Goal: Task Accomplishment & Management: Manage account settings

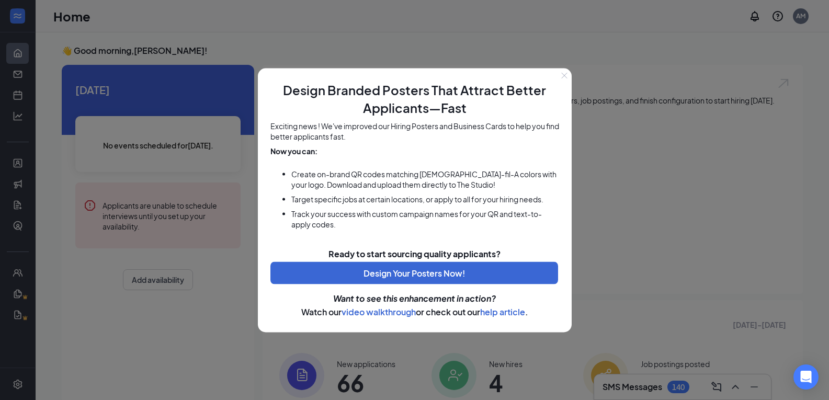
click at [560, 78] on button "Close" at bounding box center [564, 75] width 15 height 15
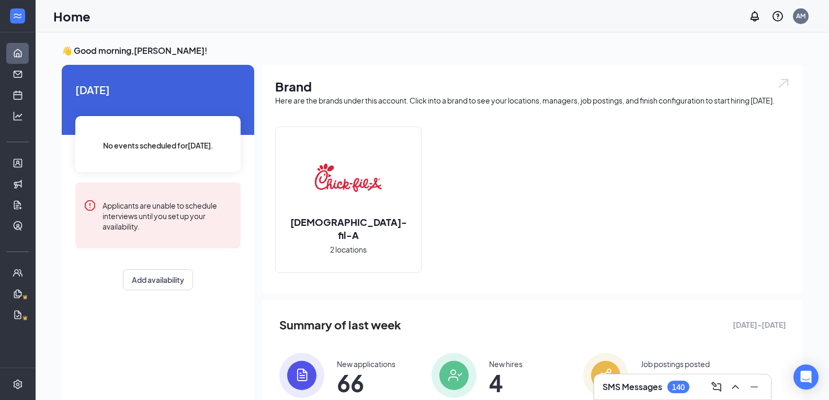
scroll to position [39, 0]
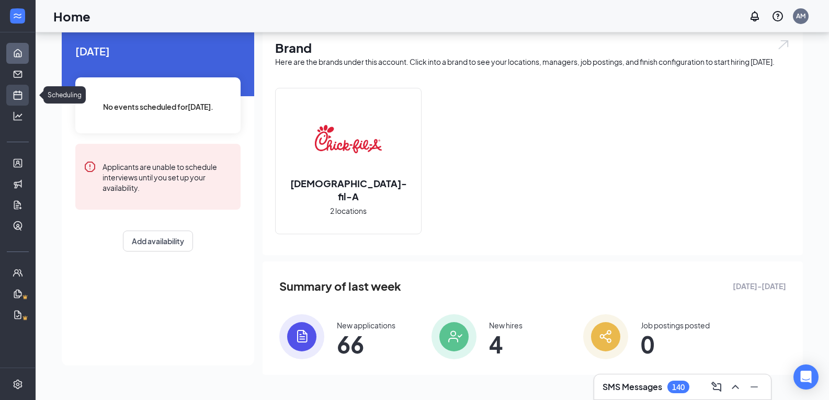
click at [27, 95] on link "Scheduling" at bounding box center [32, 95] width 10 height 21
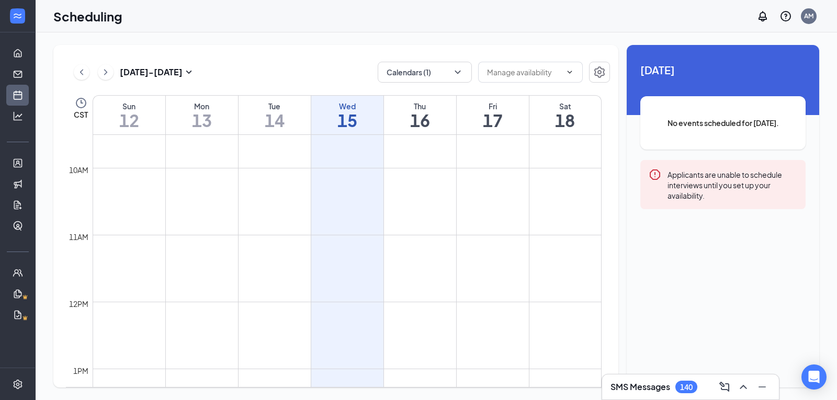
scroll to position [640, 0]
click at [515, 69] on input "text" at bounding box center [524, 72] width 74 height 12
click at [445, 64] on button "Calendars (1)" at bounding box center [425, 72] width 94 height 21
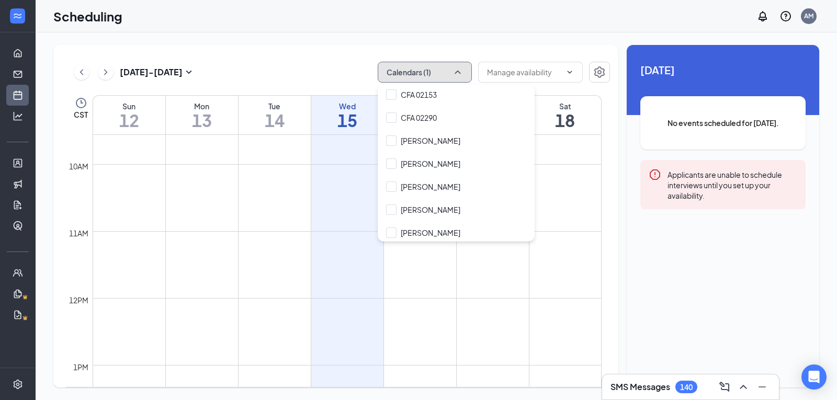
scroll to position [96, 0]
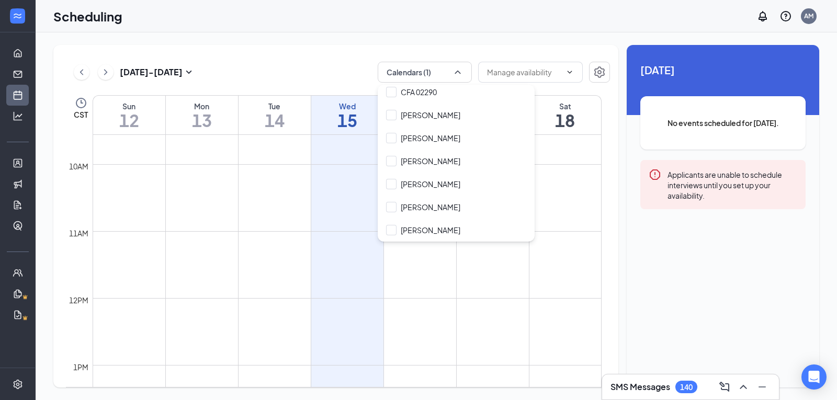
click at [328, 66] on div "[DATE] - [DATE] Calendars (1) Delete all availability" at bounding box center [338, 72] width 544 height 21
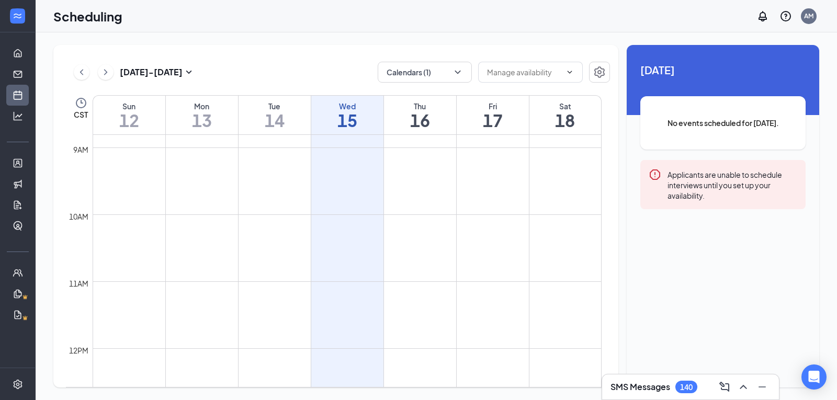
scroll to position [592, 0]
drag, startPoint x: 167, startPoint y: 284, endPoint x: 190, endPoint y: 340, distance: 60.3
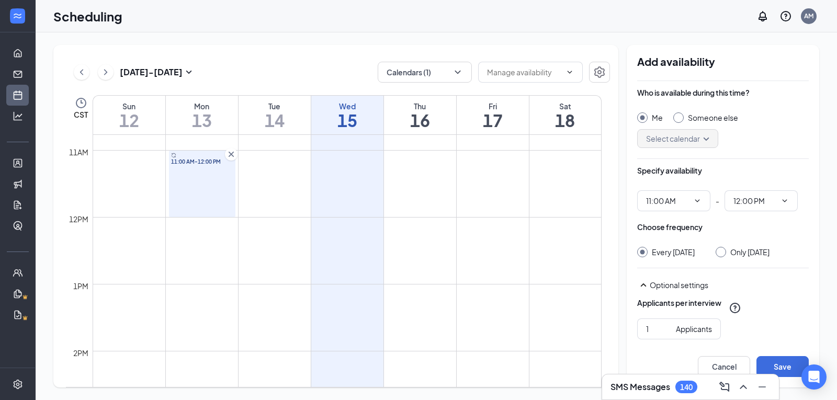
scroll to position [721, 0]
drag, startPoint x: 177, startPoint y: 190, endPoint x: 190, endPoint y: 253, distance: 63.7
click at [186, 285] on div "12am 1am 2am 3am 4am 5am 6am 7am 8am 9am 10am 11am 12pm 1pm 2pm 3pm 4pm 5pm 6pm…" at bounding box center [334, 217] width 536 height 1607
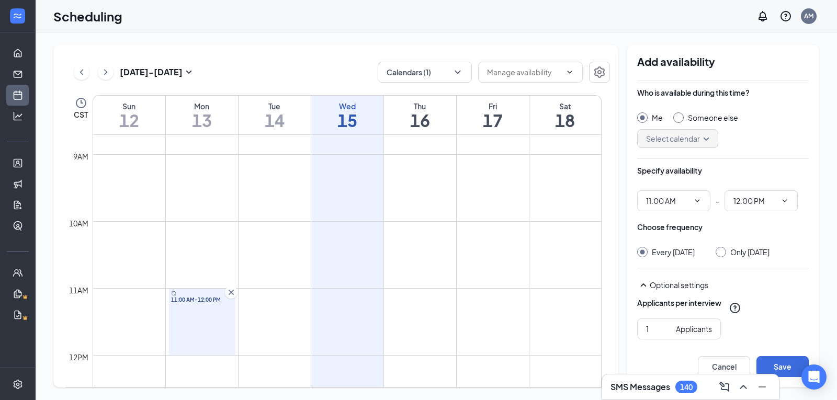
scroll to position [588, 0]
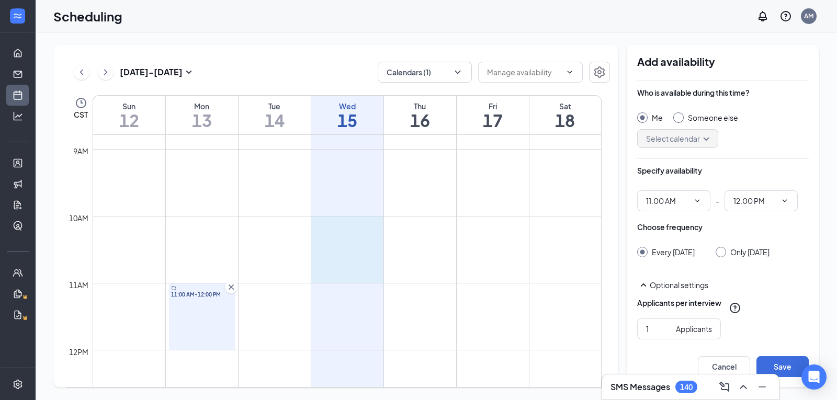
drag, startPoint x: 313, startPoint y: 219, endPoint x: 361, endPoint y: 268, distance: 68.8
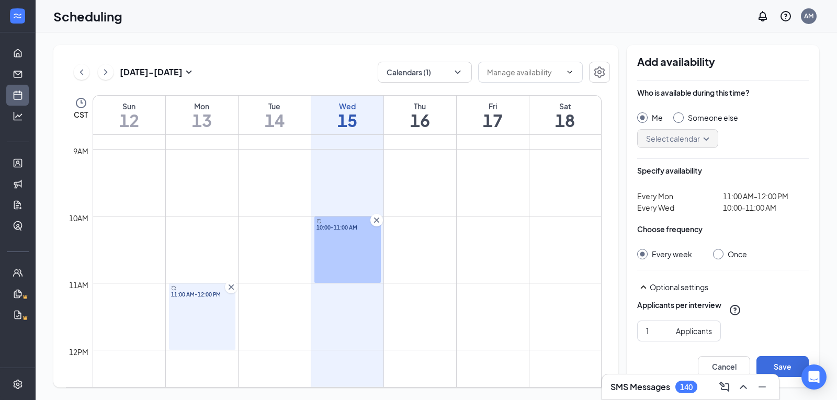
click at [475, 253] on td at bounding box center [347, 257] width 509 height 17
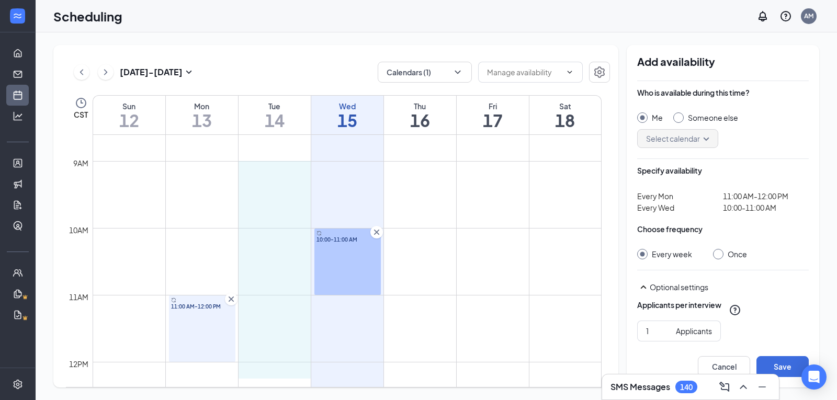
scroll to position [578, 0]
drag, startPoint x: 239, startPoint y: 189, endPoint x: 265, endPoint y: 350, distance: 163.2
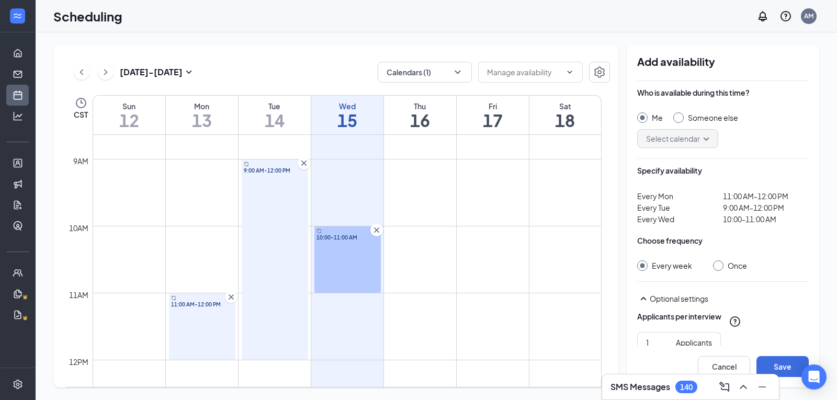
click at [340, 240] on span "10:00-11:00 AM" at bounding box center [347, 237] width 63 height 7
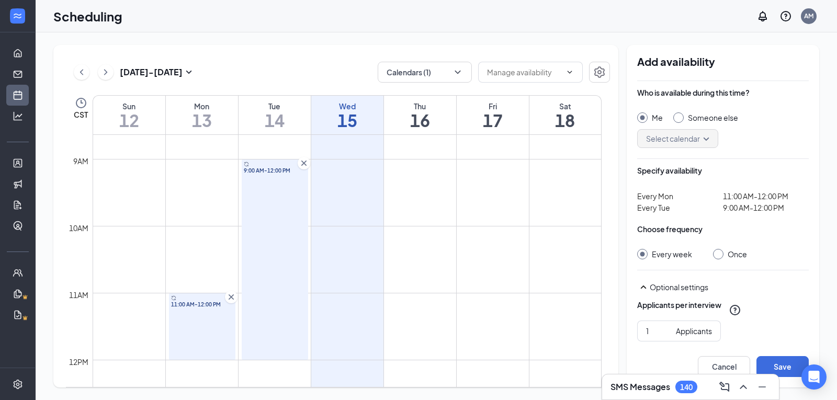
click at [330, 231] on td at bounding box center [347, 234] width 509 height 17
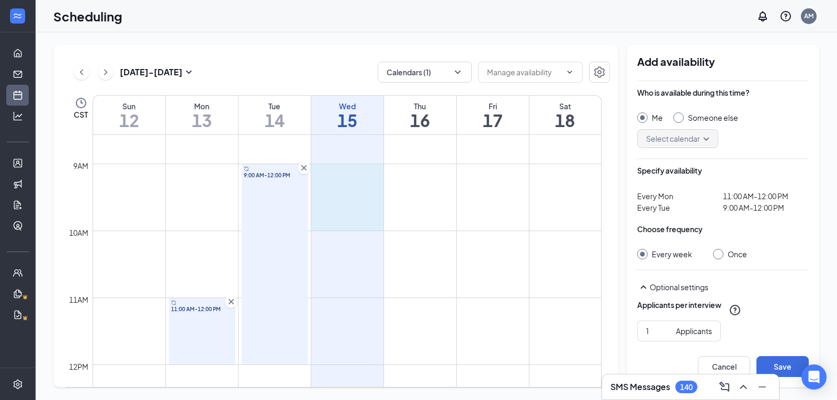
drag, startPoint x: 315, startPoint y: 167, endPoint x: 338, endPoint y: 227, distance: 64.4
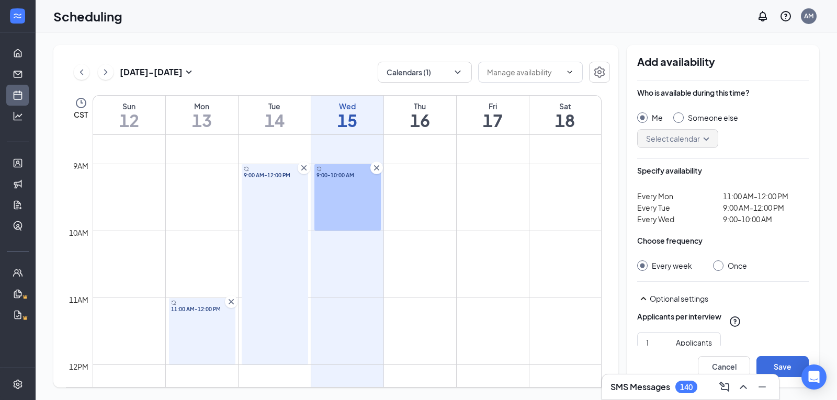
click at [378, 165] on icon "Cross" at bounding box center [376, 168] width 10 height 10
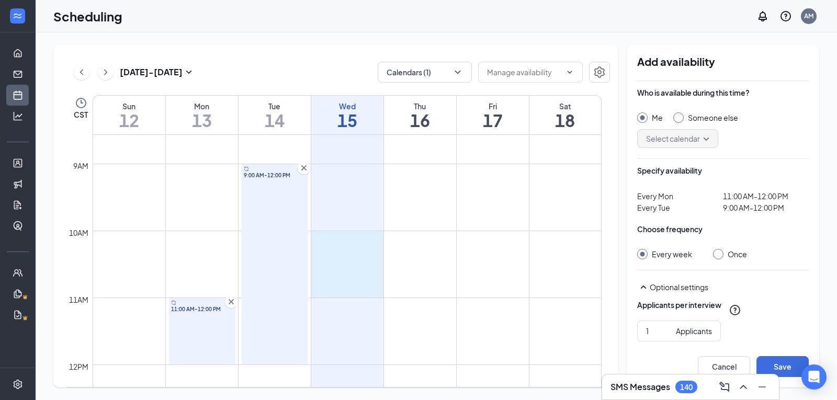
drag, startPoint x: 316, startPoint y: 232, endPoint x: 326, endPoint y: 290, distance: 58.8
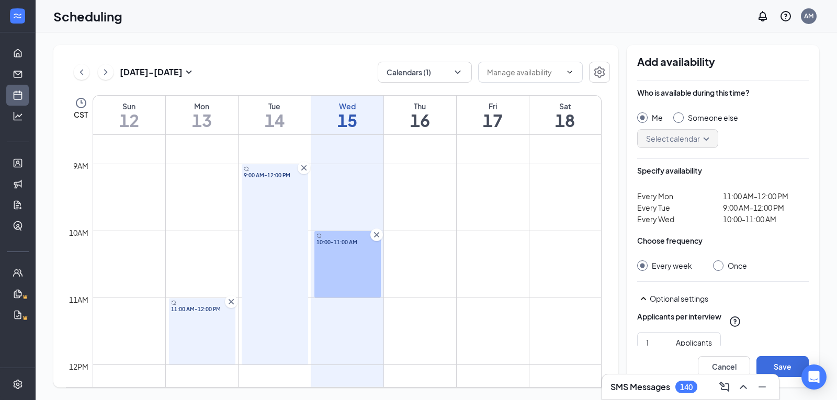
click at [446, 267] on td at bounding box center [347, 272] width 509 height 17
click at [441, 265] on td at bounding box center [347, 272] width 509 height 17
click at [442, 67] on button "Calendars (1)" at bounding box center [425, 72] width 94 height 21
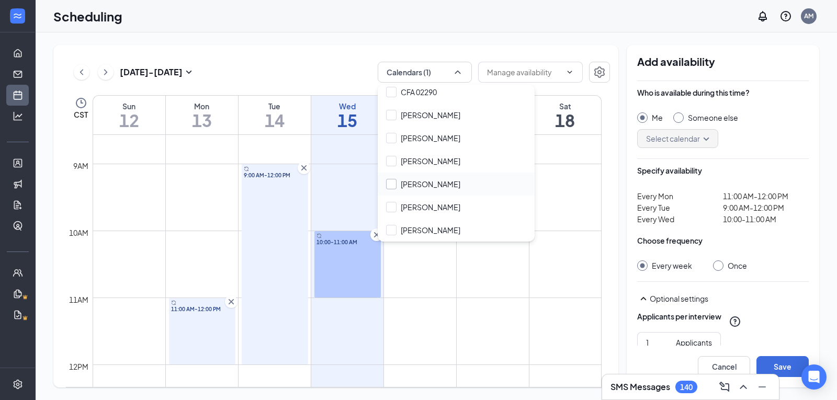
click at [393, 187] on input "[PERSON_NAME]" at bounding box center [423, 184] width 74 height 10
checkbox input "true"
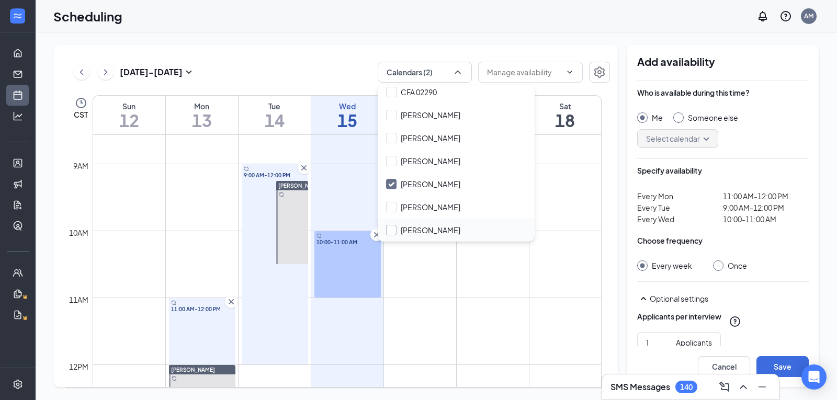
click at [392, 232] on input "[PERSON_NAME]" at bounding box center [423, 230] width 74 height 10
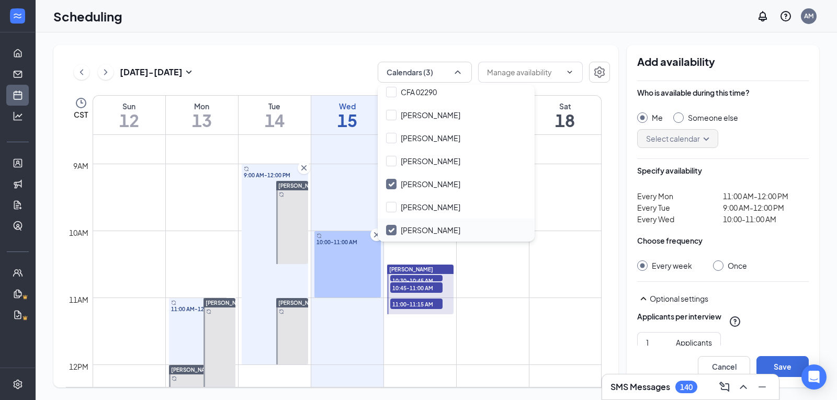
click at [392, 232] on input "[PERSON_NAME]" at bounding box center [423, 230] width 74 height 10
checkbox input "false"
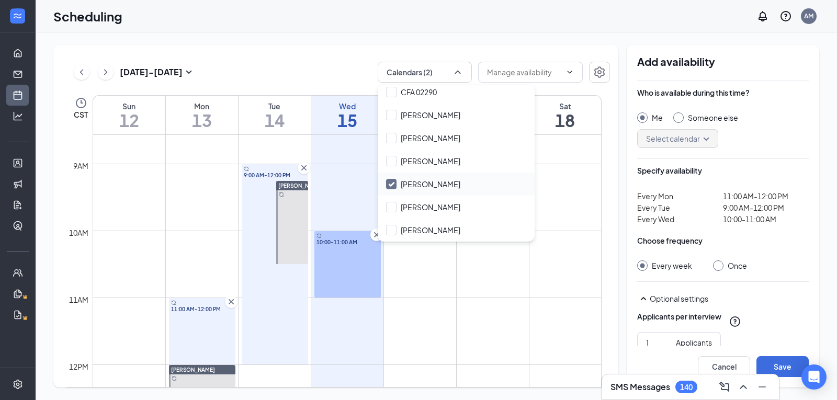
click at [391, 180] on input "[PERSON_NAME]" at bounding box center [423, 184] width 74 height 10
checkbox input "false"
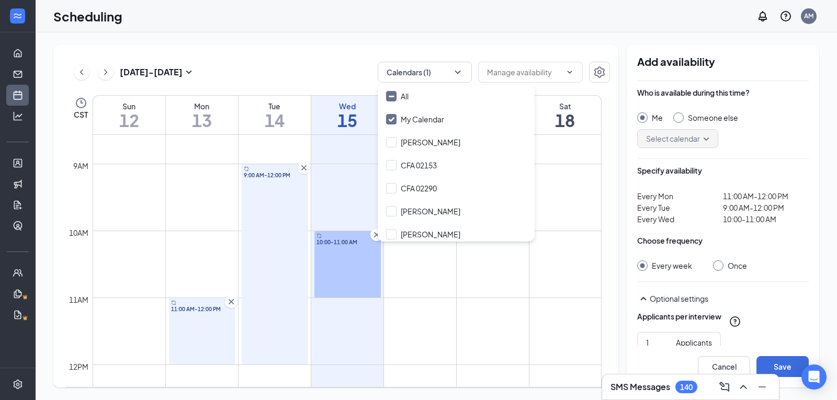
click at [404, 17] on div "Scheduling AM" at bounding box center [436, 16] width 801 height 32
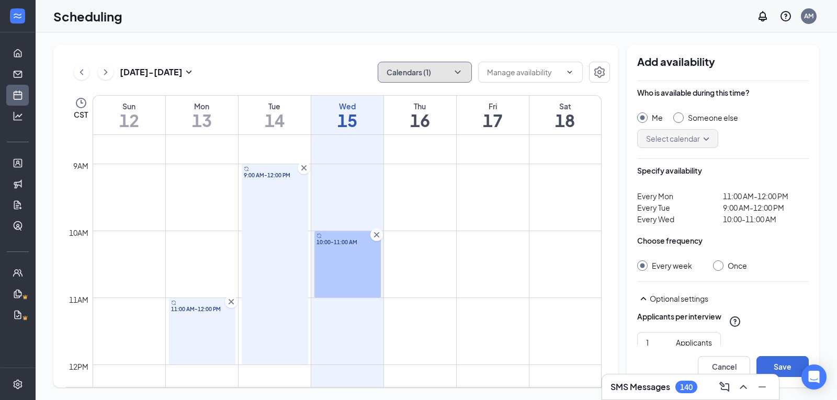
click at [437, 70] on button "Calendars (1)" at bounding box center [425, 72] width 94 height 21
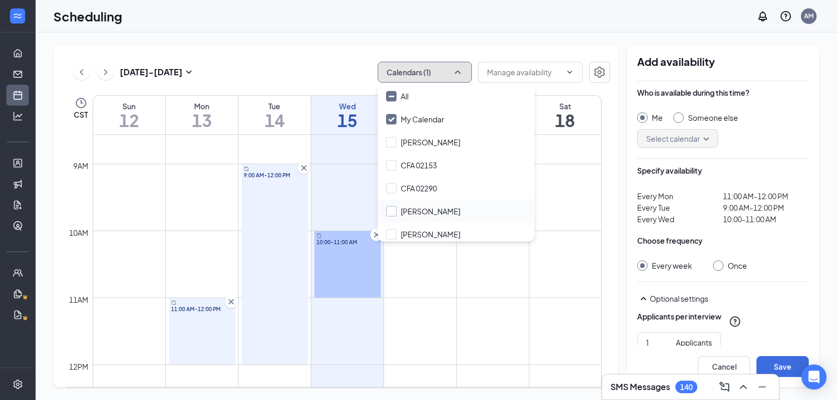
scroll to position [96, 0]
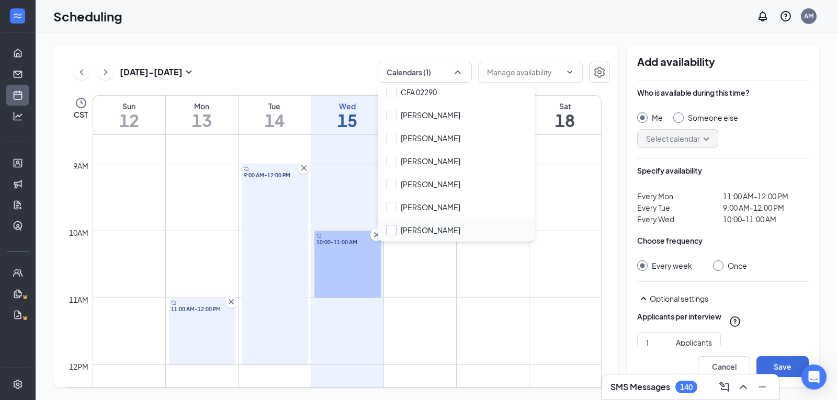
click at [390, 229] on input "[PERSON_NAME]" at bounding box center [423, 230] width 74 height 10
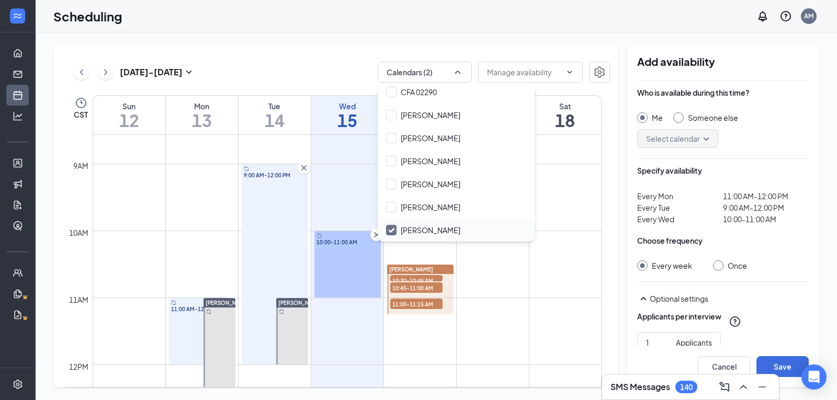
click at [387, 230] on input "[PERSON_NAME]" at bounding box center [423, 230] width 74 height 10
checkbox input "false"
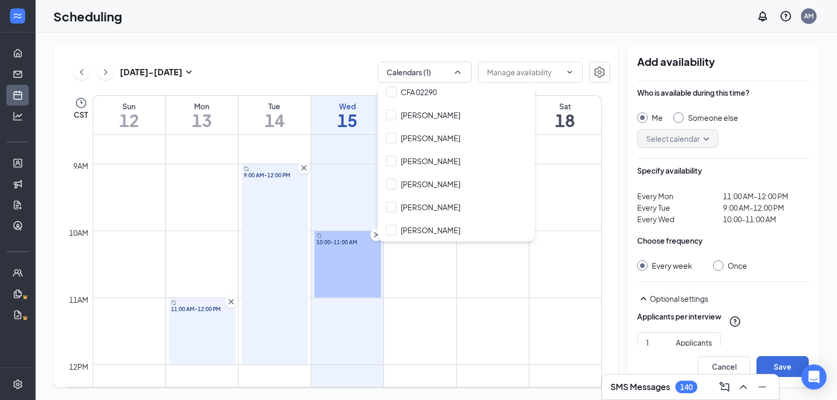
click at [485, 44] on div "[DATE] - [DATE] Calendars (1) Delete all availability CST Sun 12 Mon 13 Tue 14 …" at bounding box center [436, 216] width 801 height 368
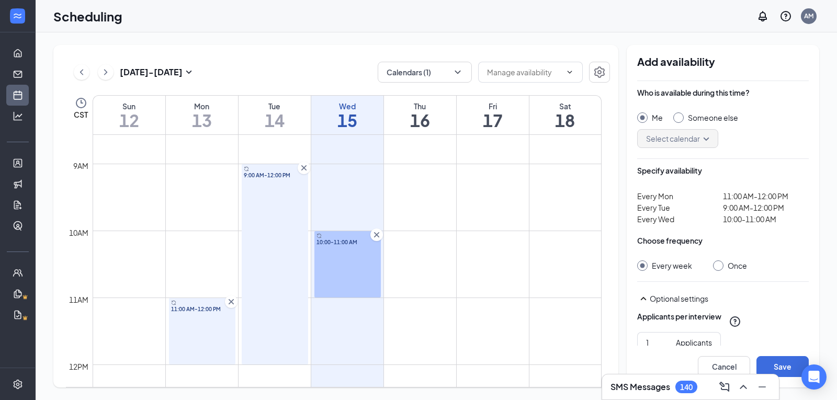
click at [302, 170] on icon "Cross" at bounding box center [303, 167] width 5 height 5
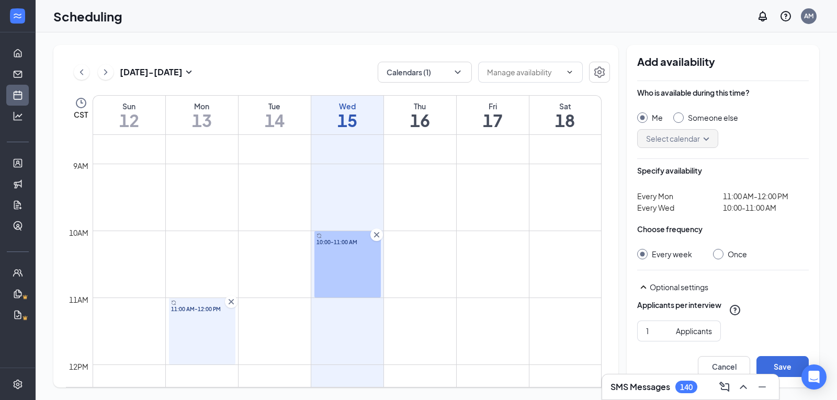
click at [271, 250] on td at bounding box center [347, 255] width 509 height 17
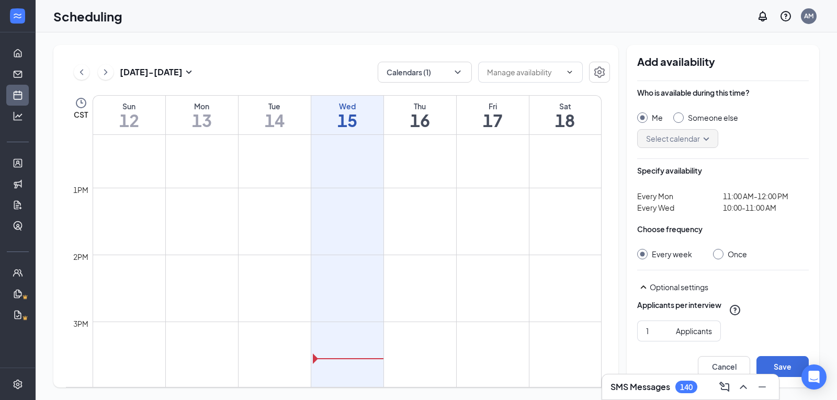
scroll to position [818, 0]
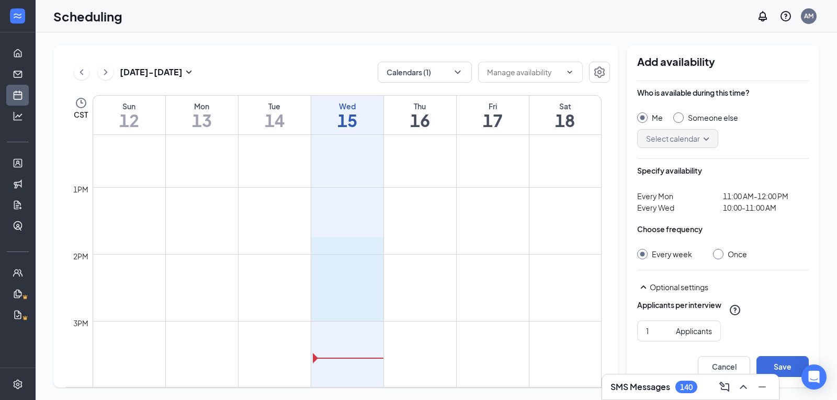
drag, startPoint x: 313, startPoint y: 254, endPoint x: 337, endPoint y: 315, distance: 65.8
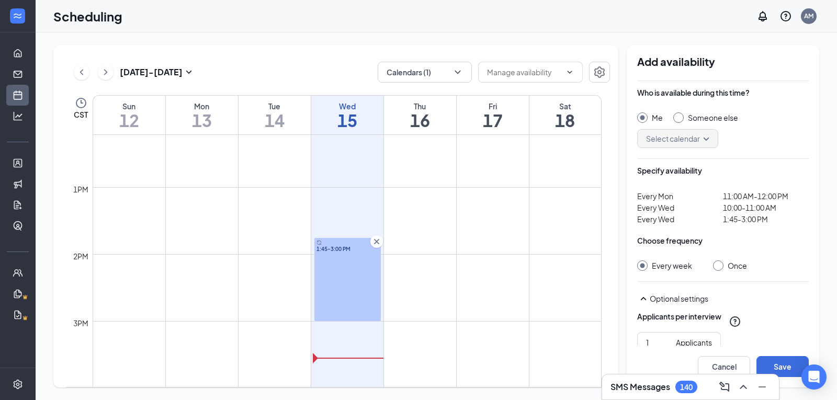
click at [377, 240] on icon "Cross" at bounding box center [376, 241] width 10 height 10
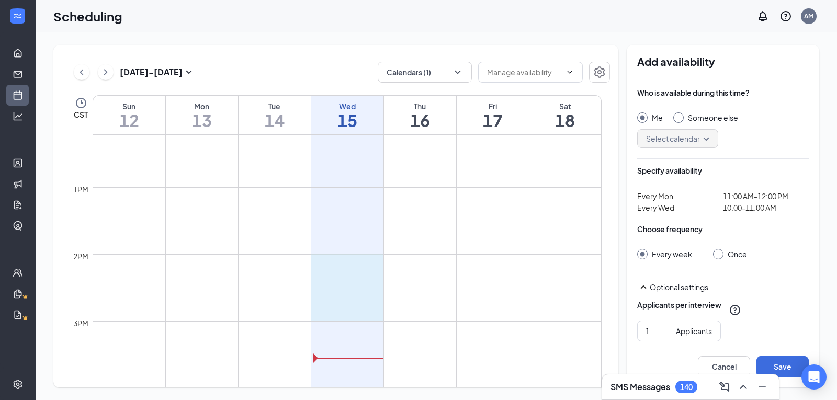
drag, startPoint x: 313, startPoint y: 255, endPoint x: 324, endPoint y: 315, distance: 61.1
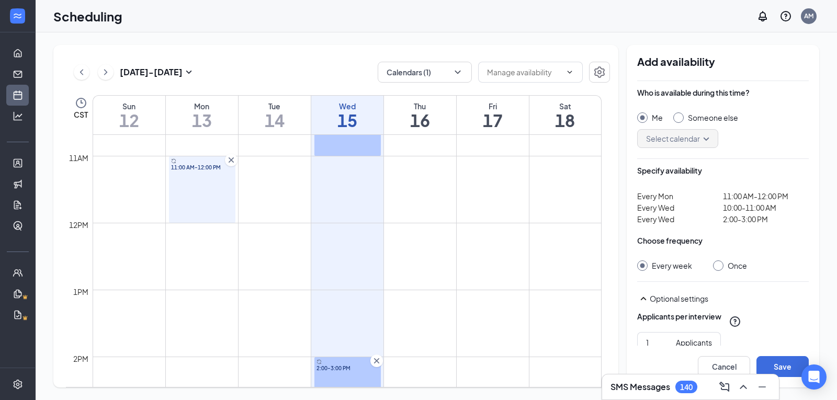
scroll to position [716, 0]
click at [775, 364] on button "Save" at bounding box center [782, 366] width 52 height 21
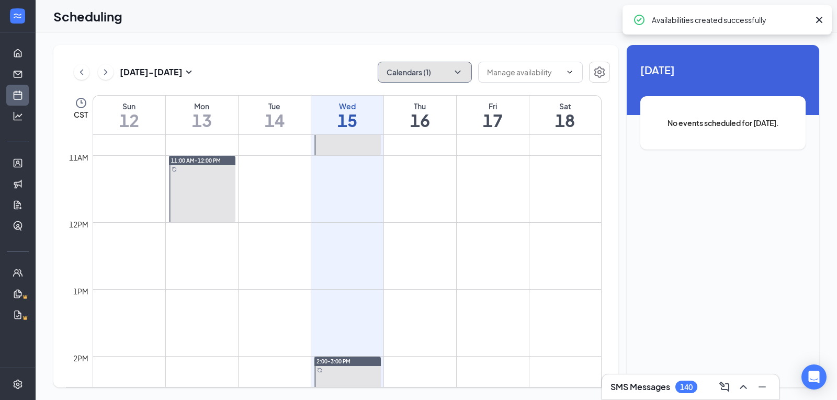
click at [419, 71] on button "Calendars (1)" at bounding box center [425, 72] width 94 height 21
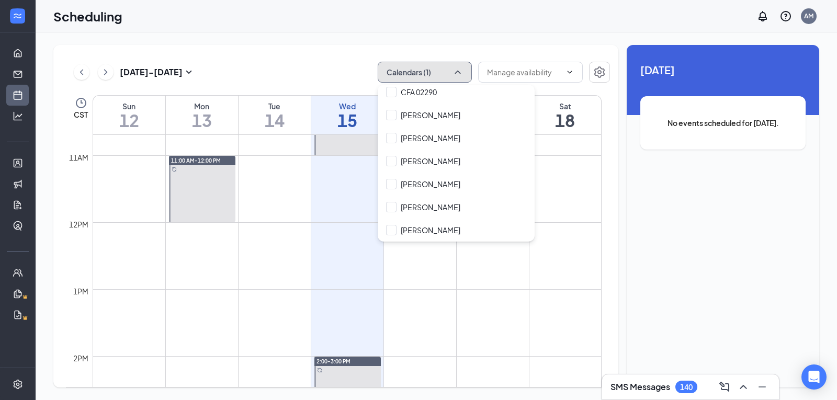
click at [419, 71] on button "Calendars (1)" at bounding box center [425, 72] width 94 height 21
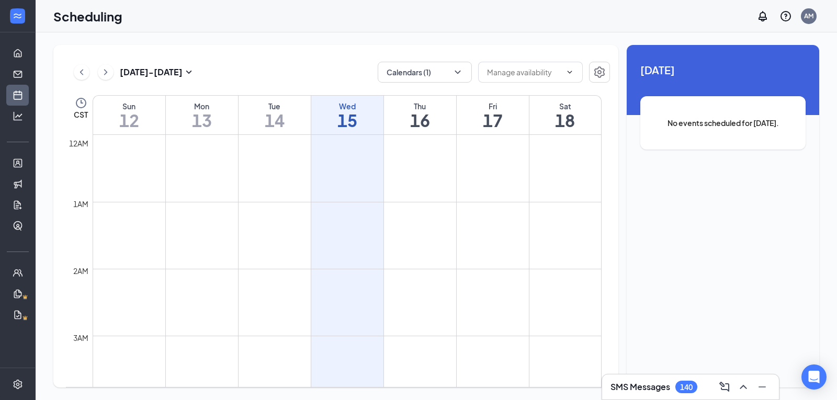
click at [315, 38] on div "[DATE] - [DATE] Calendars (1) Delete all availability CST Sun 12 Mon 13 Tue 14 …" at bounding box center [436, 216] width 801 height 368
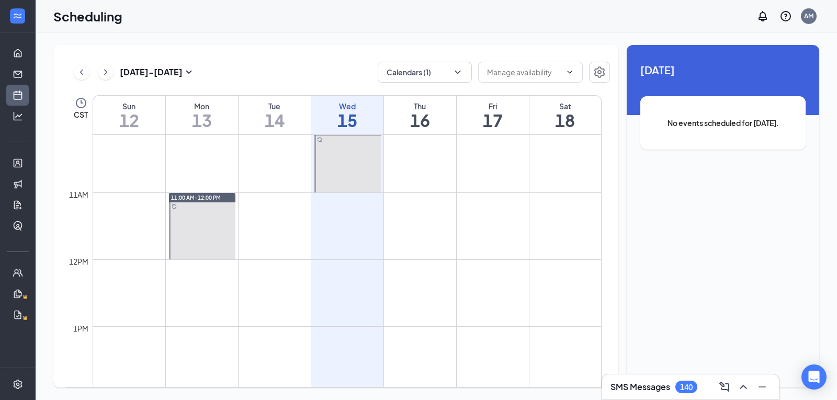
scroll to position [689, 0]
